Goal: Find specific page/section: Find specific page/section

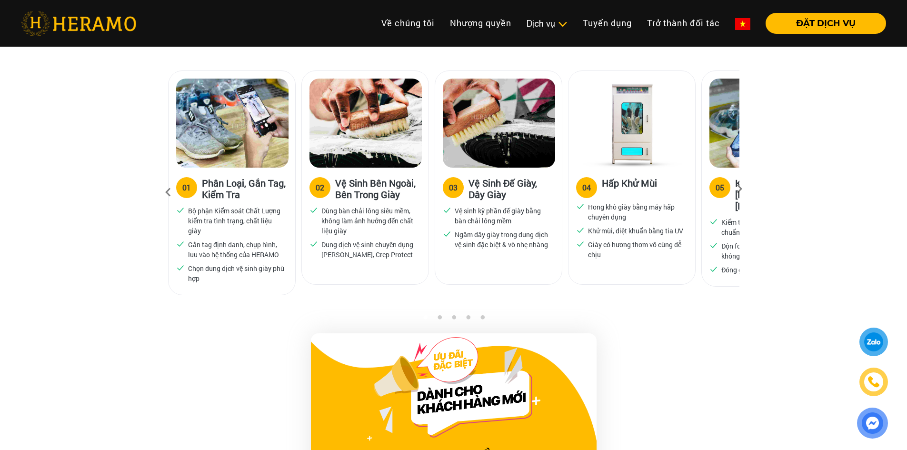
click at [874, 344] on div at bounding box center [874, 341] width 24 height 25
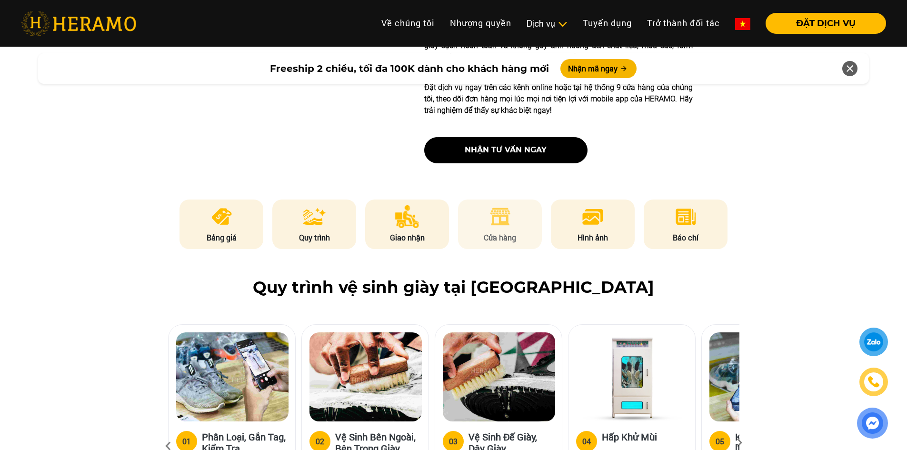
scroll to position [428, 0]
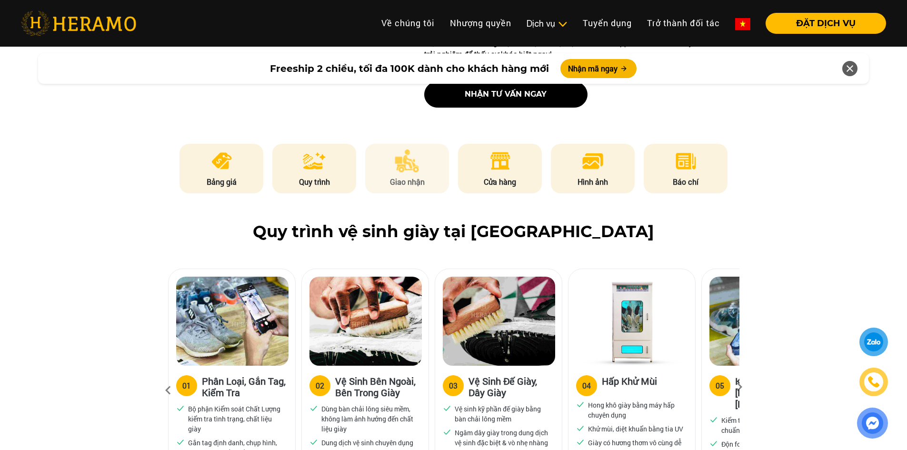
click at [419, 181] on p "Giao nhận" at bounding box center [407, 181] width 84 height 11
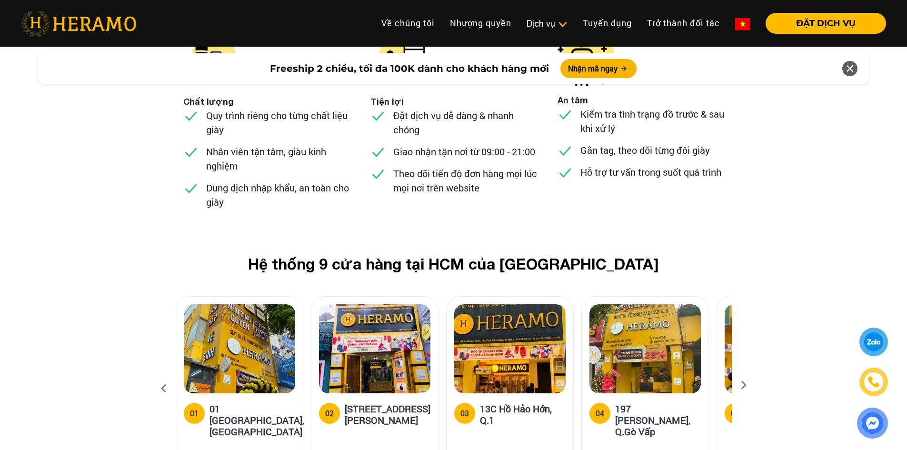
scroll to position [3694, 0]
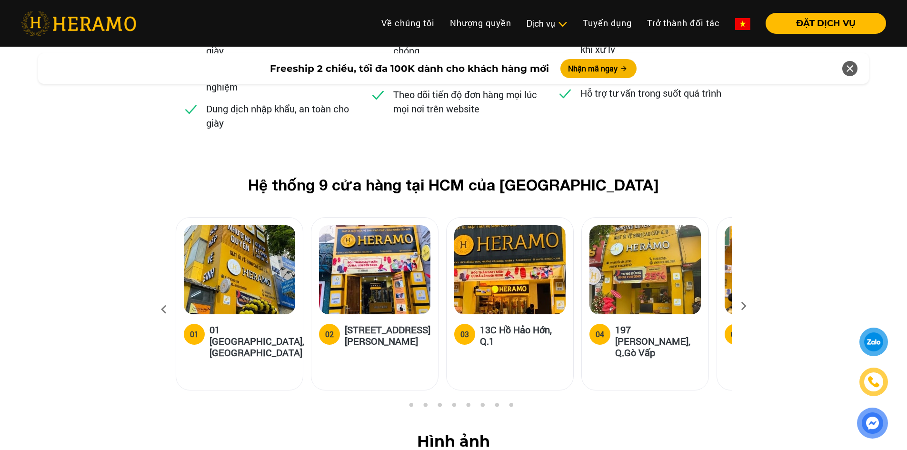
click at [748, 306] on icon at bounding box center [743, 309] width 17 height 6
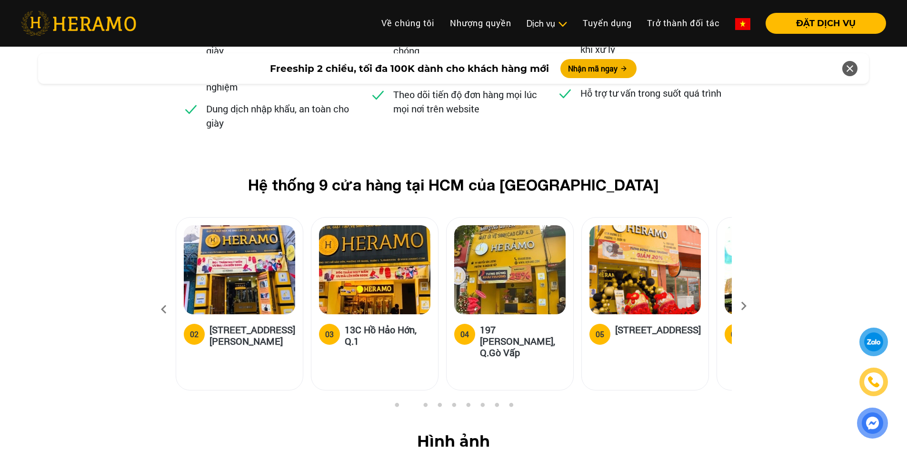
click at [748, 306] on icon at bounding box center [743, 309] width 17 height 6
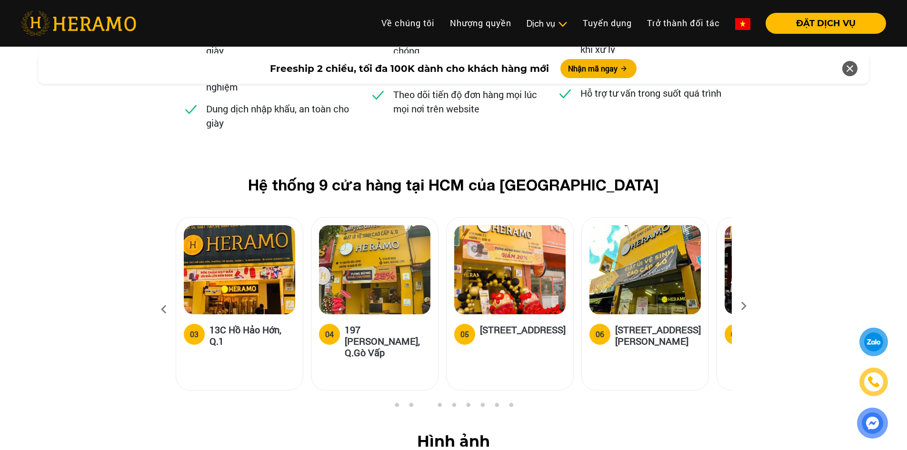
click at [748, 306] on icon at bounding box center [743, 309] width 17 height 6
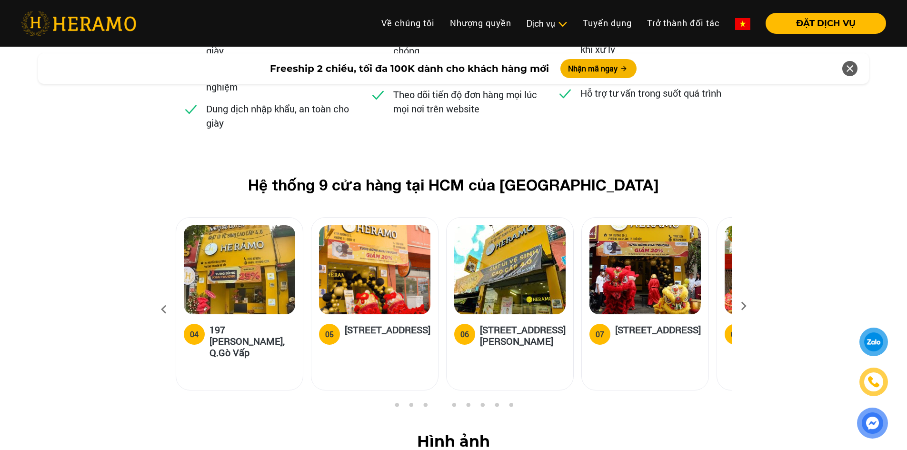
click at [748, 306] on icon at bounding box center [743, 309] width 17 height 6
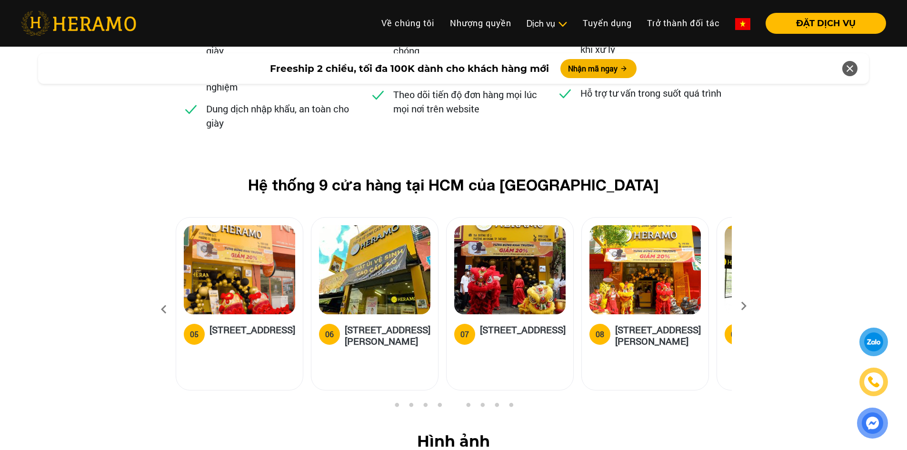
click at [748, 306] on icon at bounding box center [743, 309] width 17 height 6
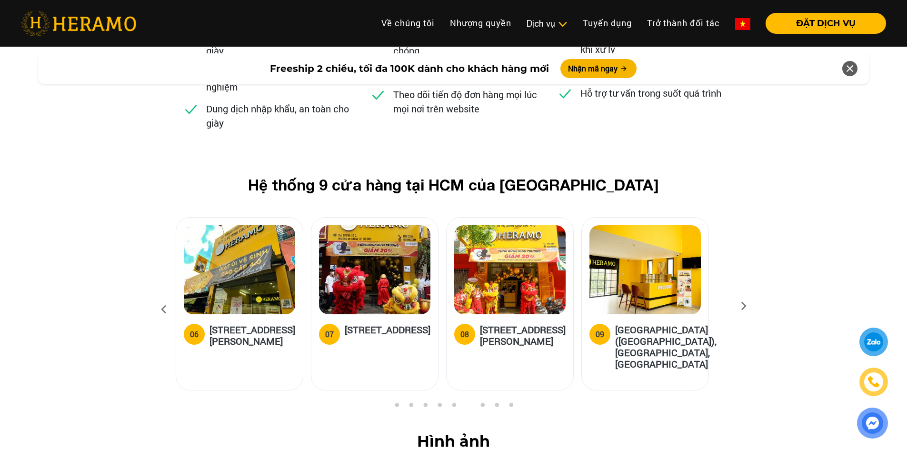
click at [748, 306] on icon at bounding box center [743, 309] width 17 height 6
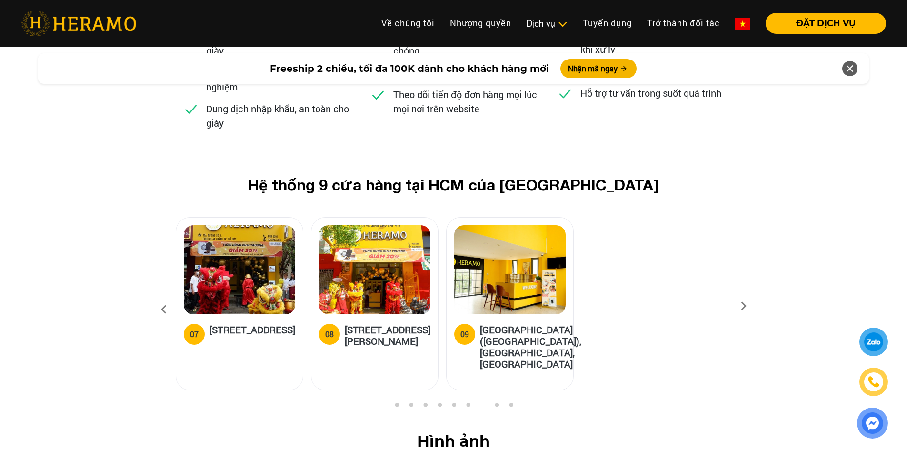
click at [748, 306] on icon at bounding box center [743, 309] width 17 height 6
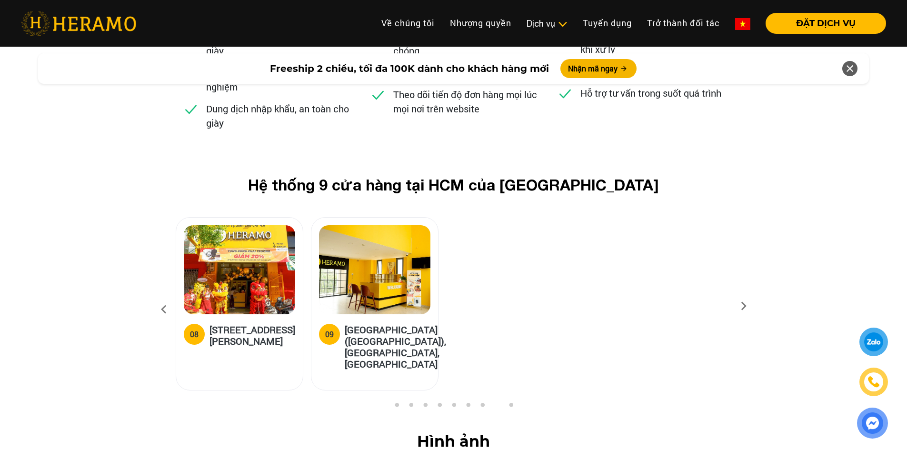
click at [162, 297] on icon at bounding box center [163, 310] width 17 height 26
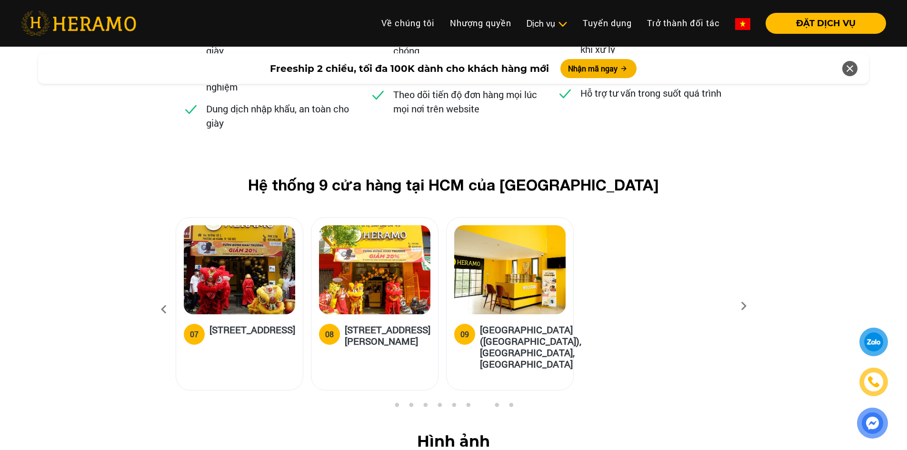
click at [162, 297] on icon at bounding box center [163, 310] width 17 height 26
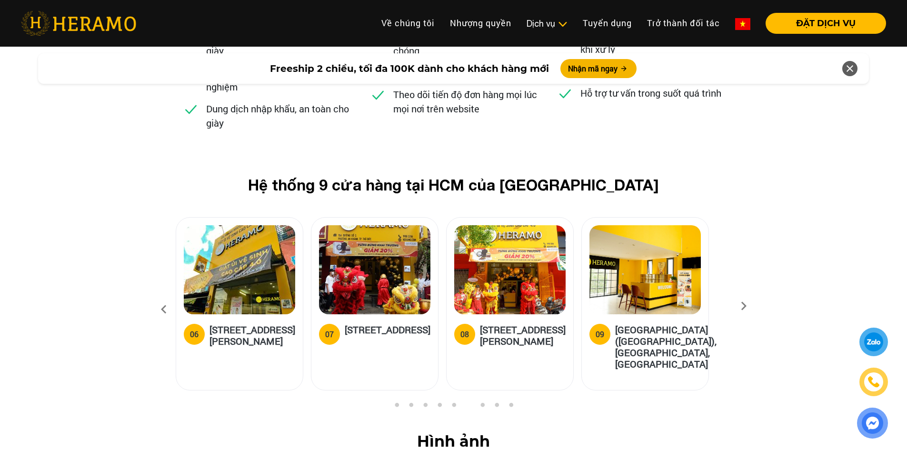
click at [162, 297] on icon at bounding box center [163, 310] width 17 height 26
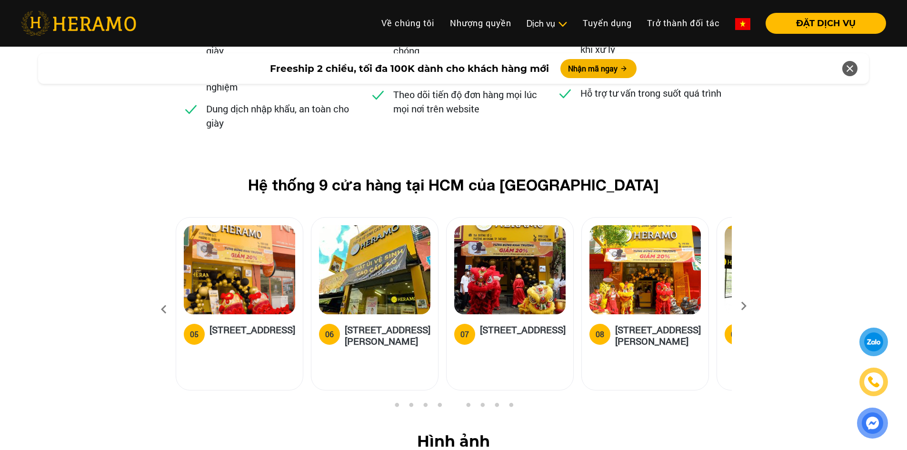
click at [162, 297] on icon at bounding box center [163, 310] width 17 height 26
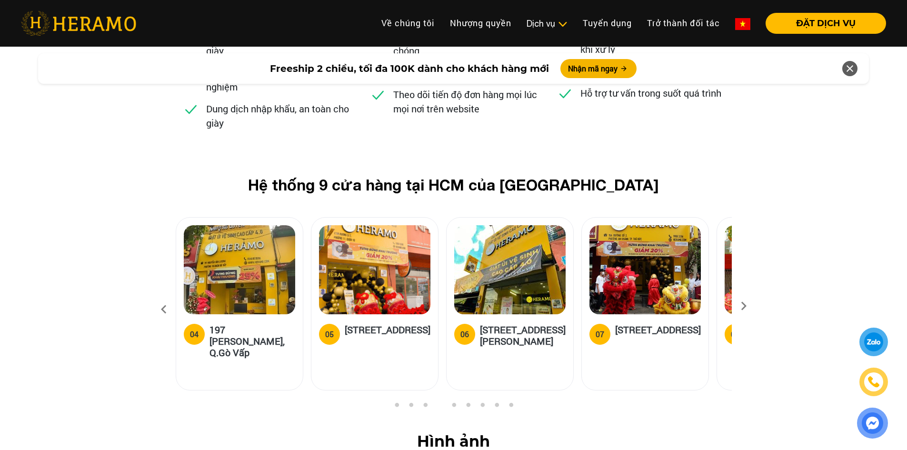
click at [162, 297] on icon at bounding box center [163, 310] width 17 height 26
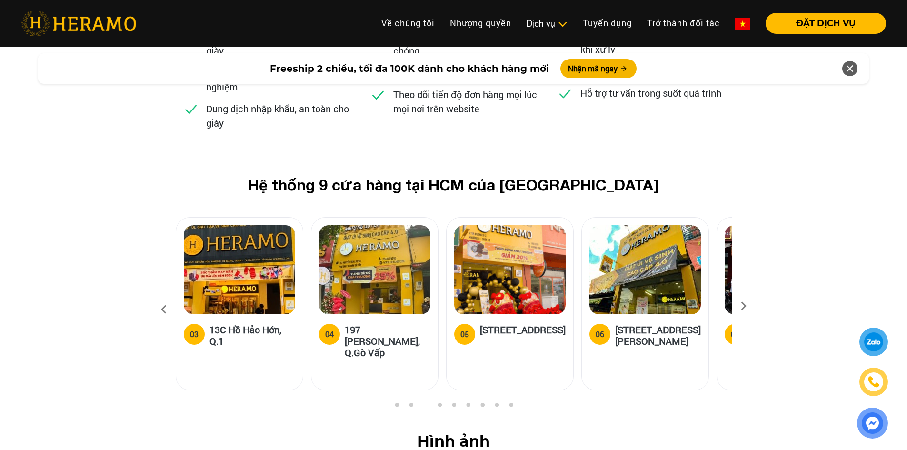
click at [162, 297] on icon at bounding box center [163, 310] width 17 height 26
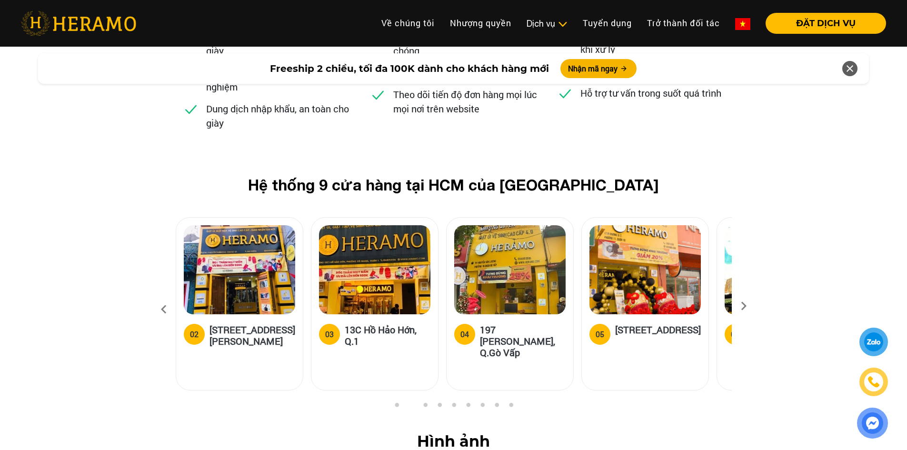
click at [162, 297] on icon at bounding box center [163, 310] width 17 height 26
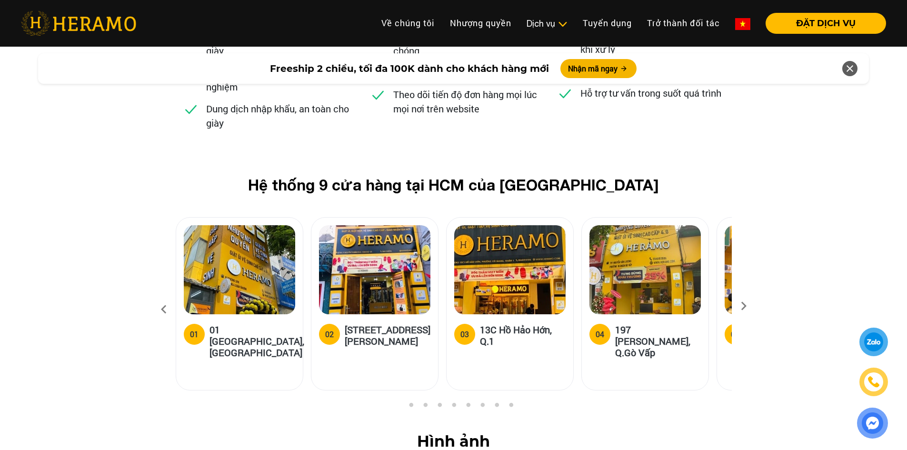
click at [162, 297] on icon at bounding box center [163, 310] width 17 height 26
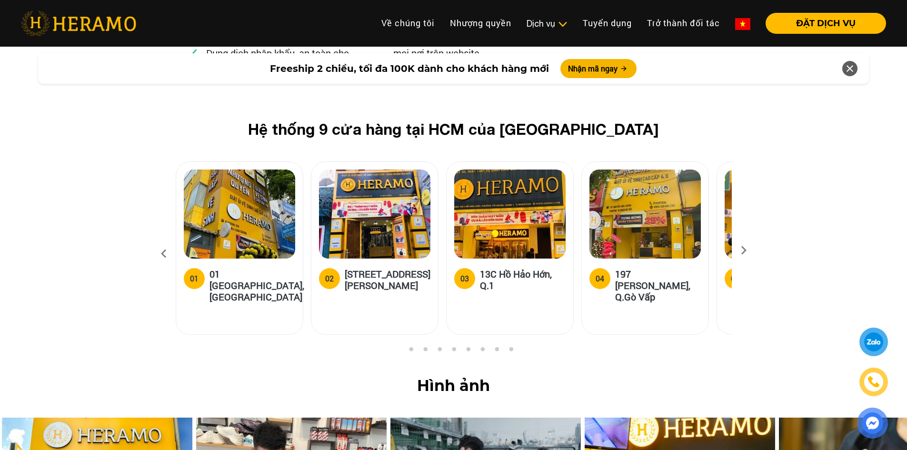
scroll to position [3837, 0]
